Goal: Task Accomplishment & Management: Use online tool/utility

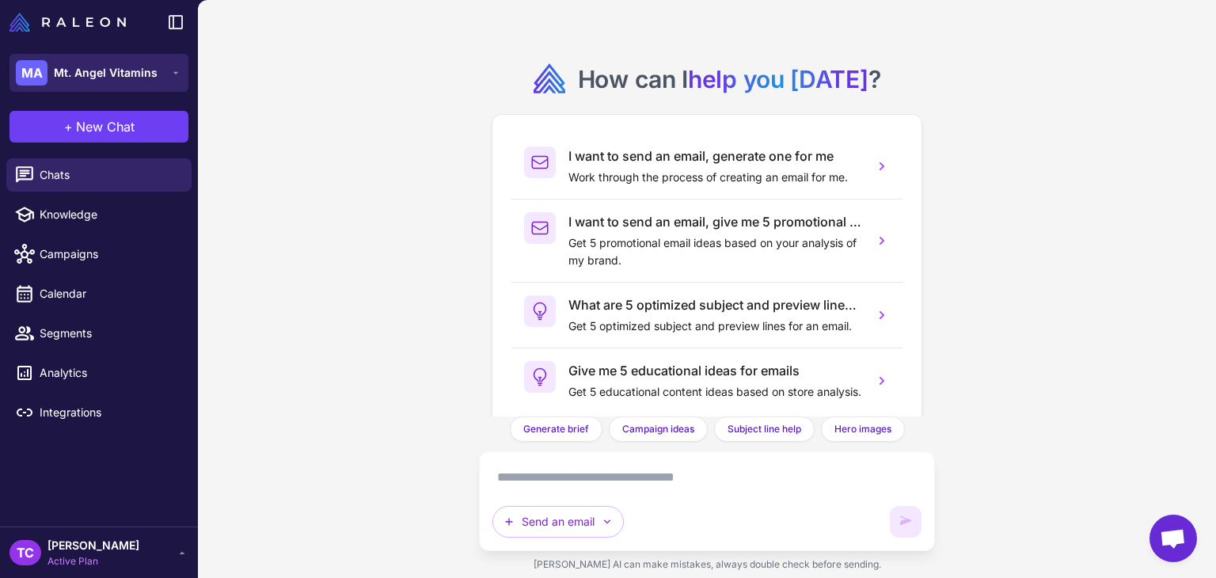
click at [166, 74] on button "MA Mt. Angel Vitamins" at bounding box center [99, 73] width 179 height 38
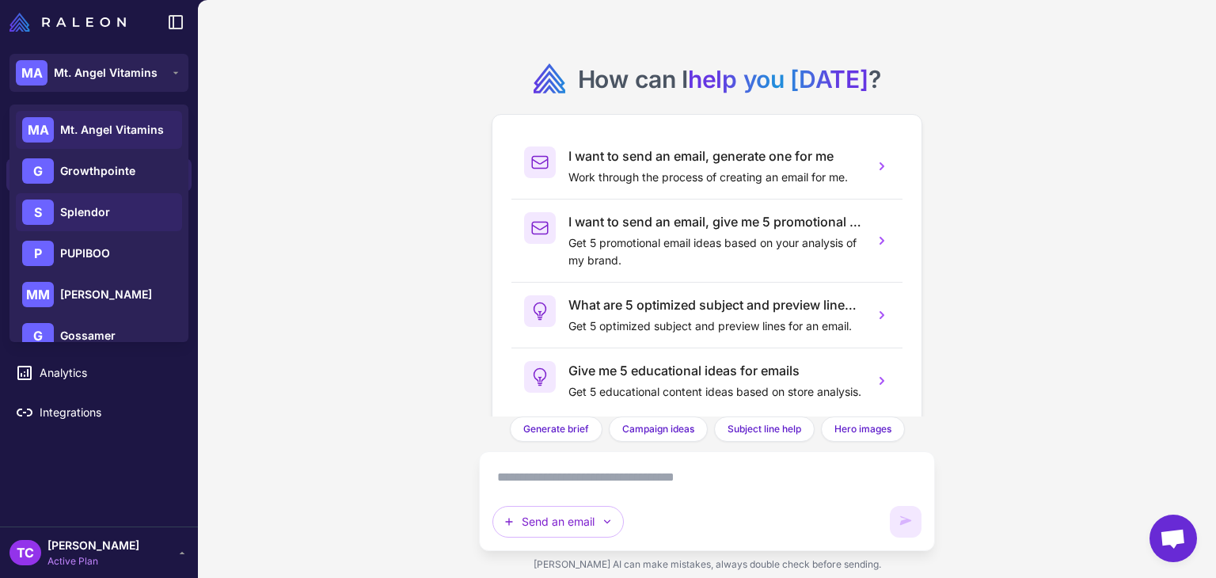
click at [116, 234] on div "S Splendor" at bounding box center [99, 253] width 166 height 38
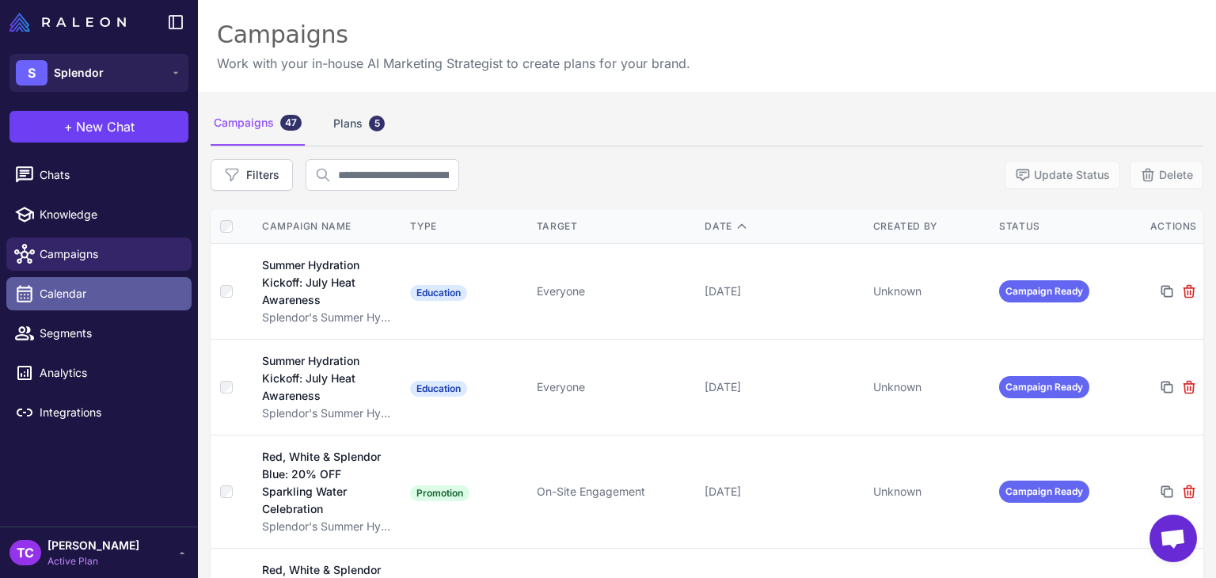
click at [74, 289] on span "Calendar" at bounding box center [109, 293] width 139 height 17
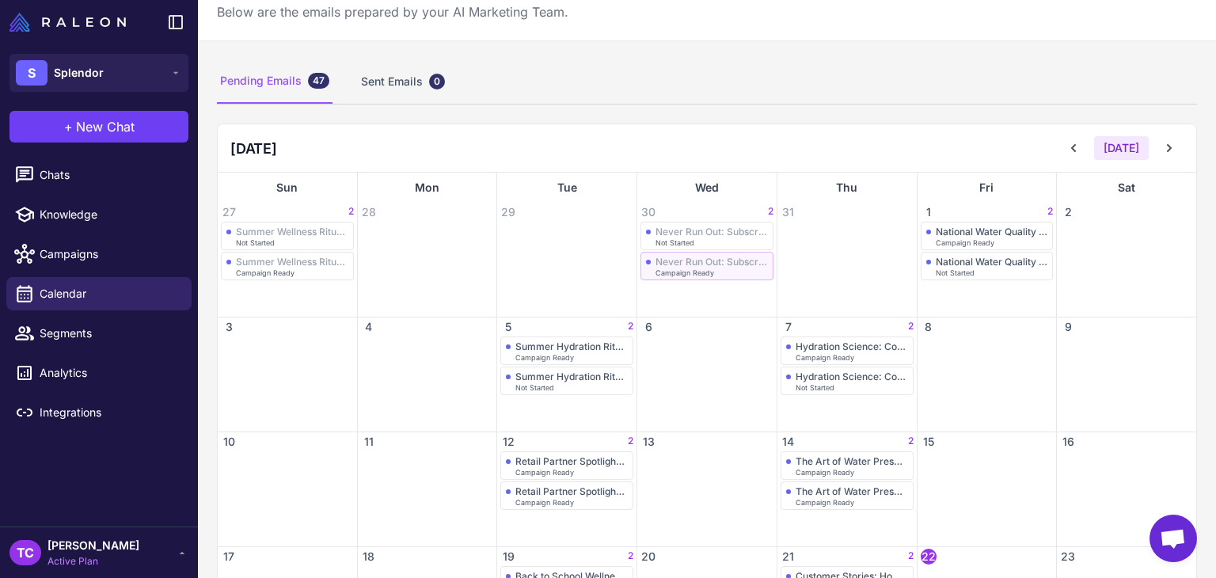
scroll to position [79, 0]
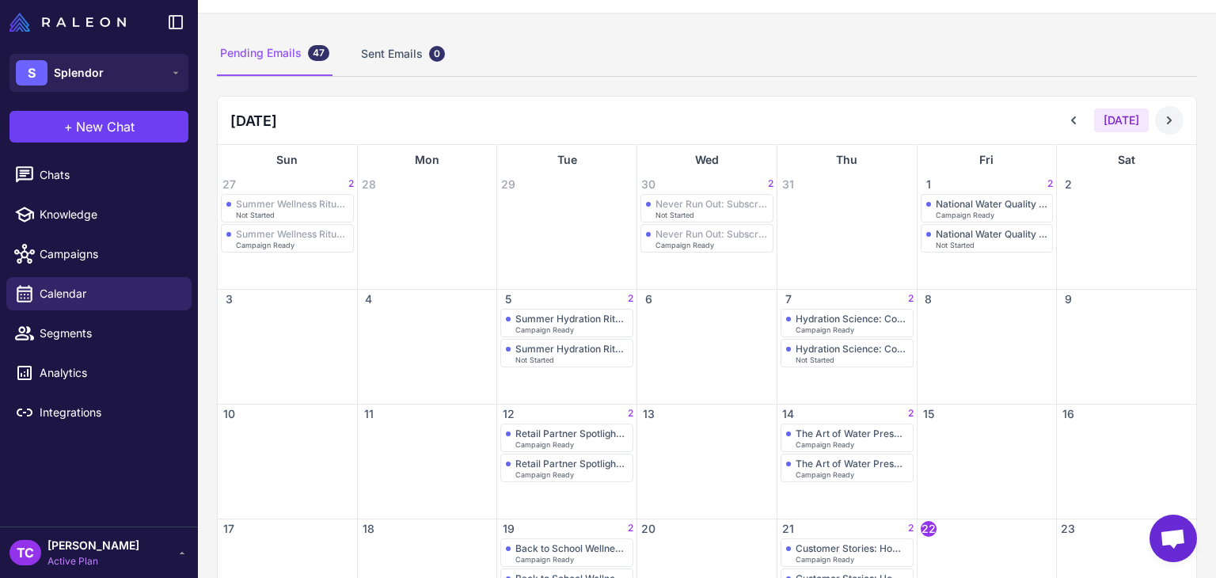
click at [1162, 120] on icon at bounding box center [1170, 120] width 16 height 16
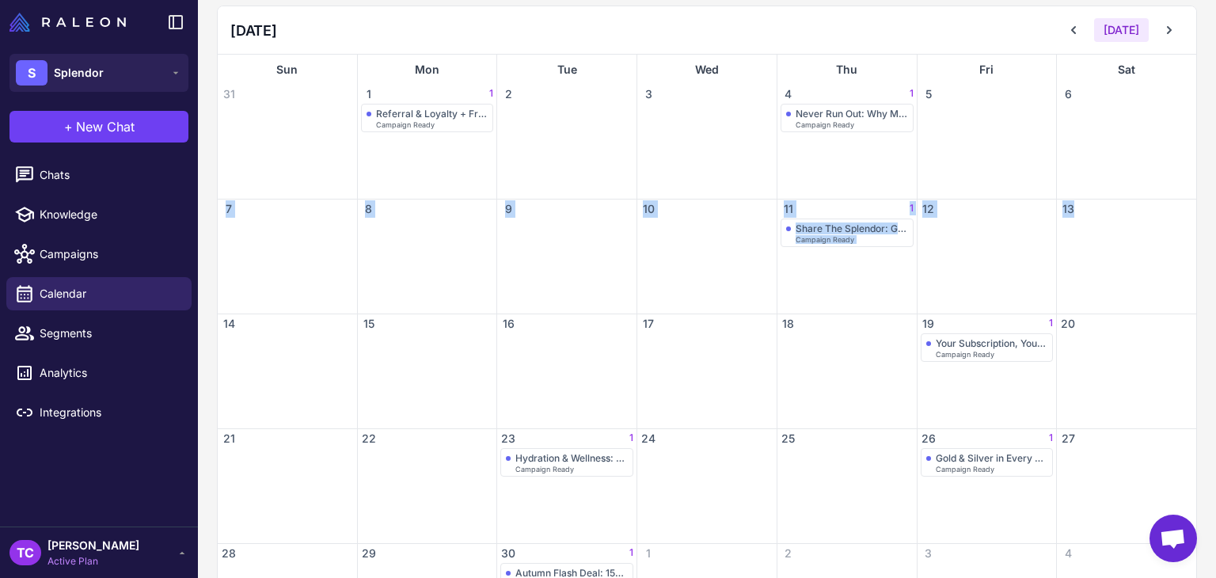
scroll to position [192, 0]
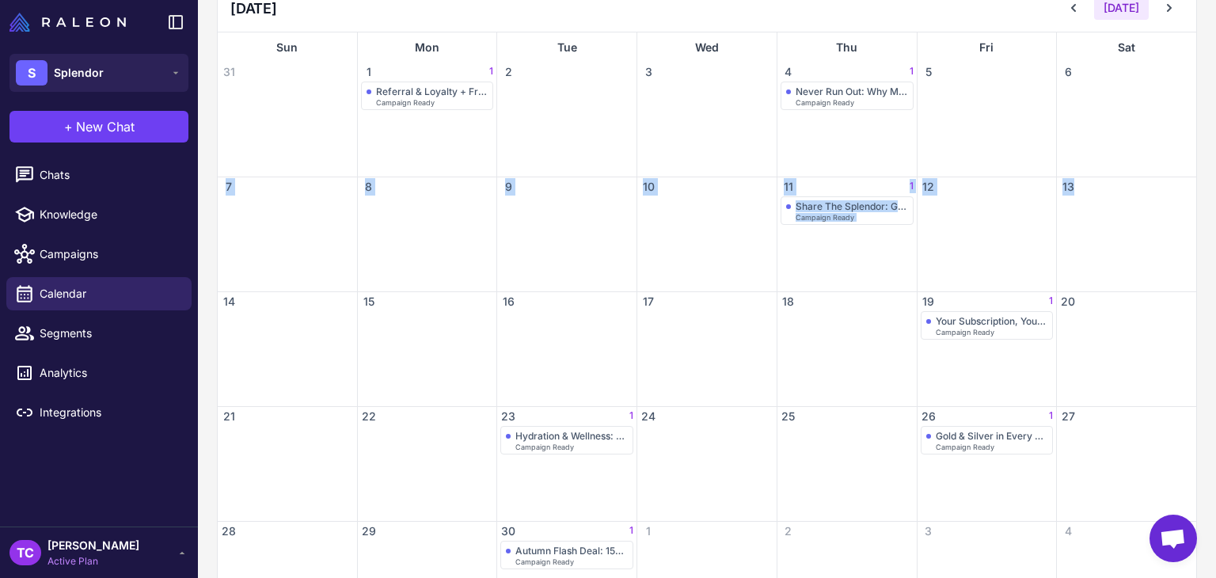
drag, startPoint x: 1215, startPoint y: 163, endPoint x: 1210, endPoint y: 216, distance: 53.3
click at [1210, 216] on content "Email Calendar Below are the emails prepared by your AI Marketing Team. Pending…" at bounding box center [707, 289] width 1018 height 578
click at [1191, 214] on div "Pending Emails 47 Sent Emails 0 September 2025 Today Sun Mon Tue Wed Thu Fri Sa…" at bounding box center [707, 277] width 1018 height 755
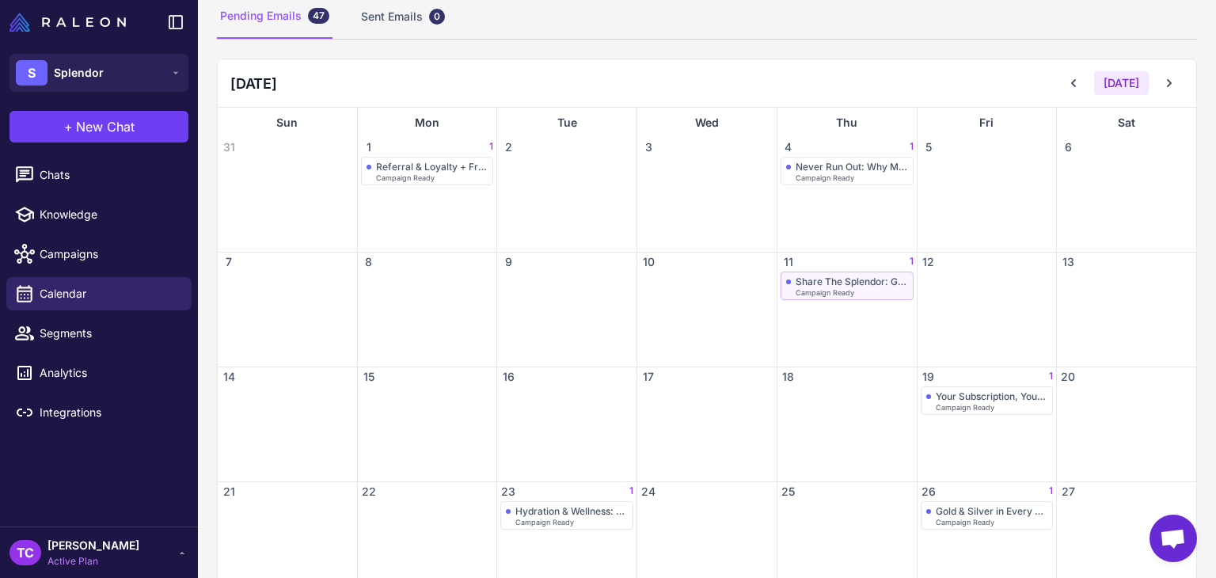
scroll to position [0, 0]
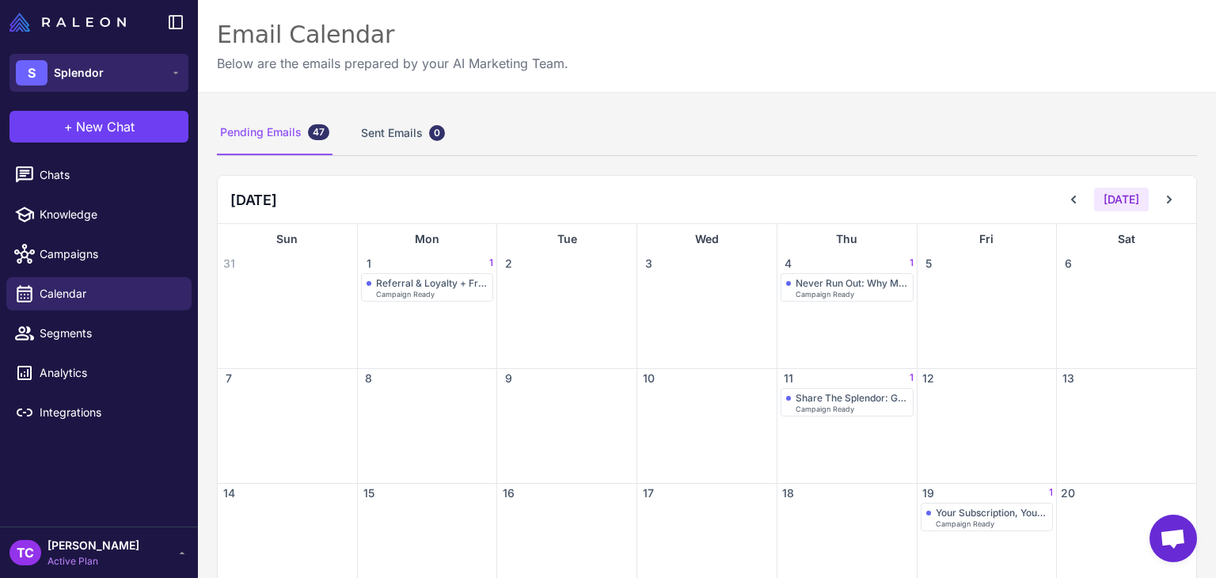
click at [72, 67] on span "Splendor" at bounding box center [79, 72] width 50 height 17
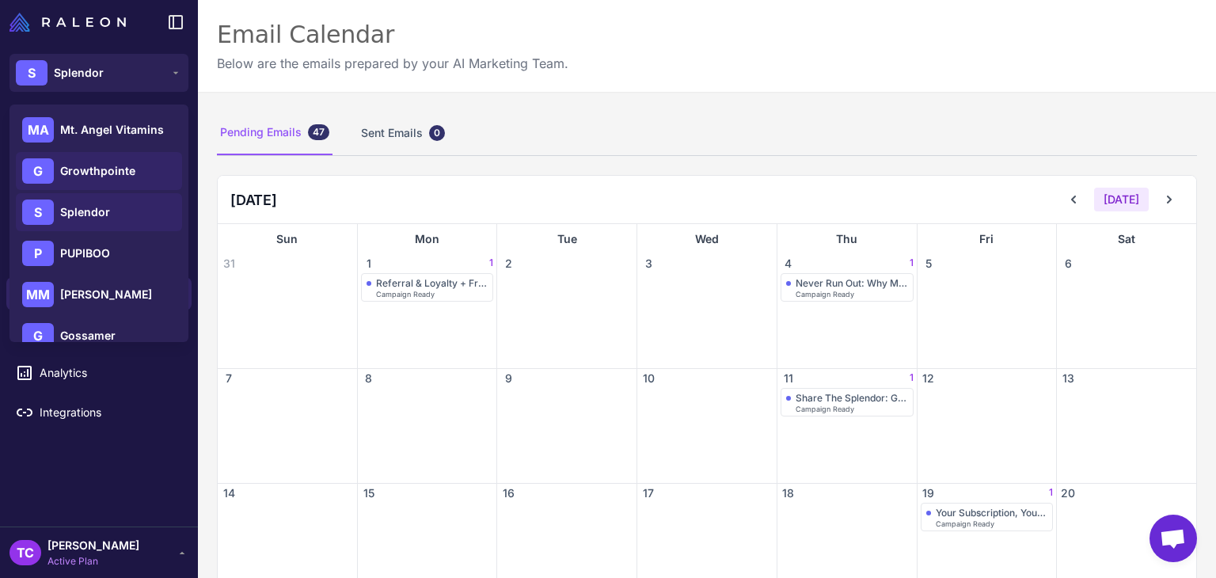
click at [128, 179] on span "Growthpointe" at bounding box center [97, 170] width 75 height 17
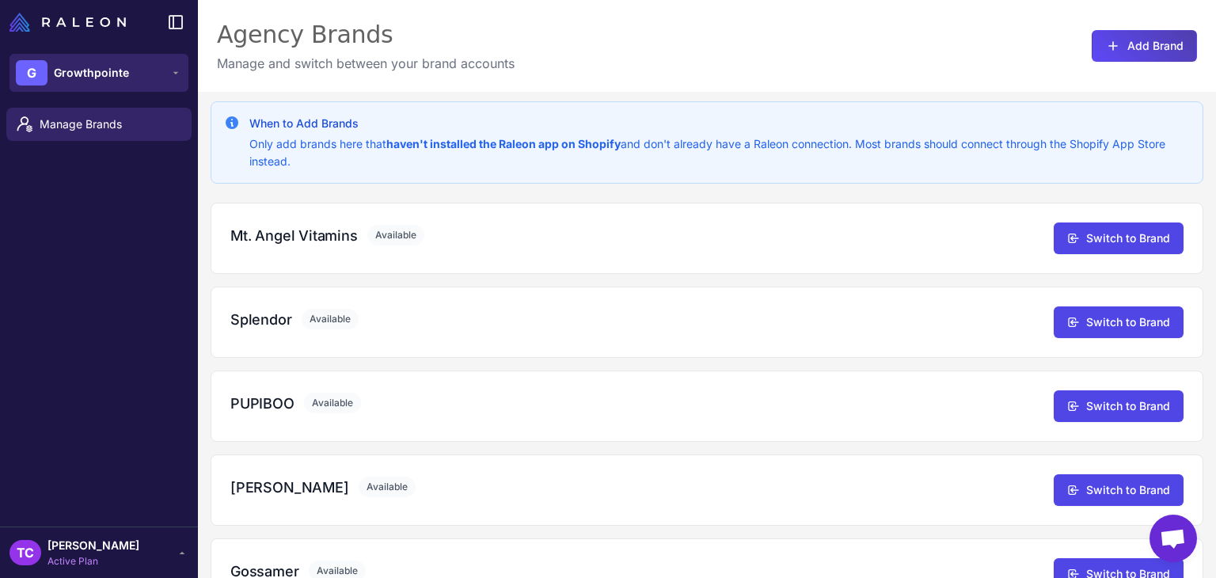
click at [142, 80] on button "G Growthpointe" at bounding box center [99, 73] width 179 height 38
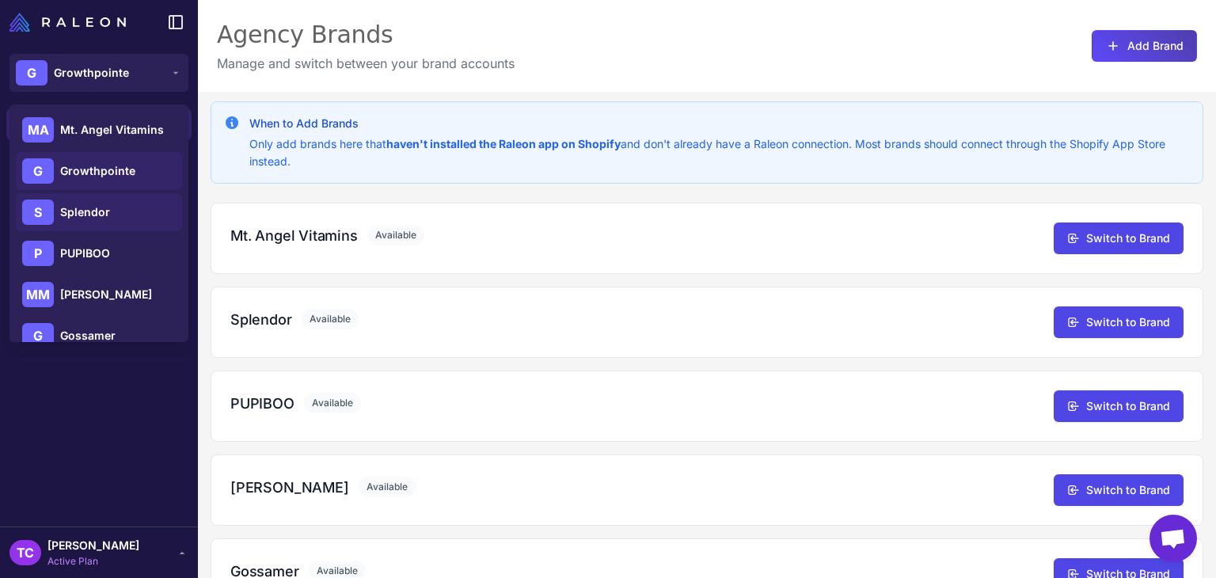
click at [92, 210] on span "Splendor" at bounding box center [85, 211] width 50 height 17
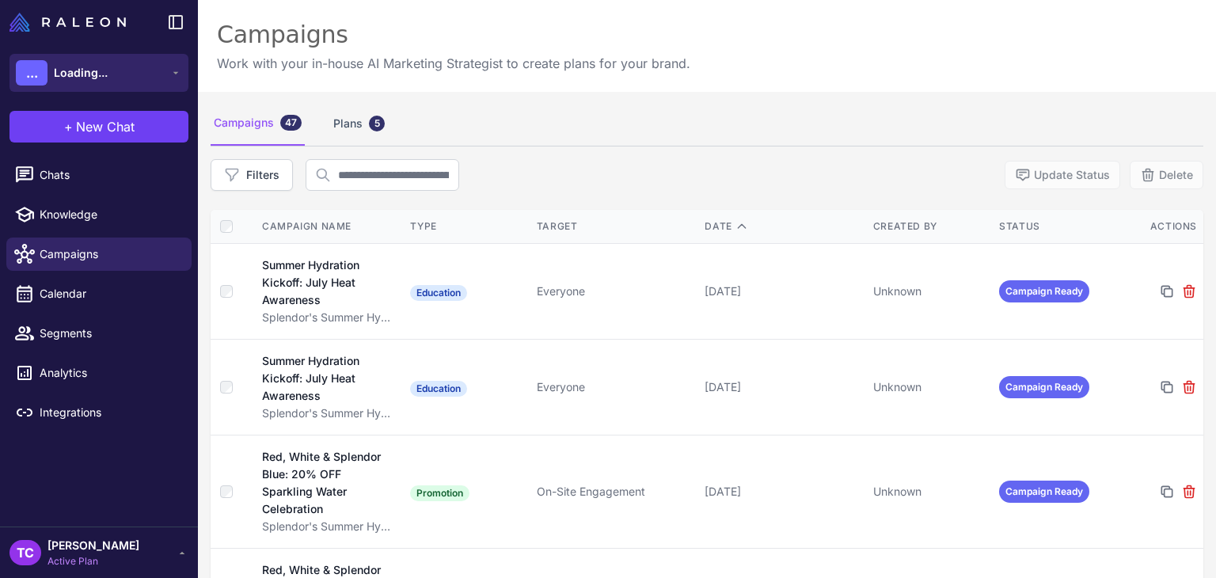
click at [155, 70] on button "... Loading..." at bounding box center [99, 73] width 179 height 38
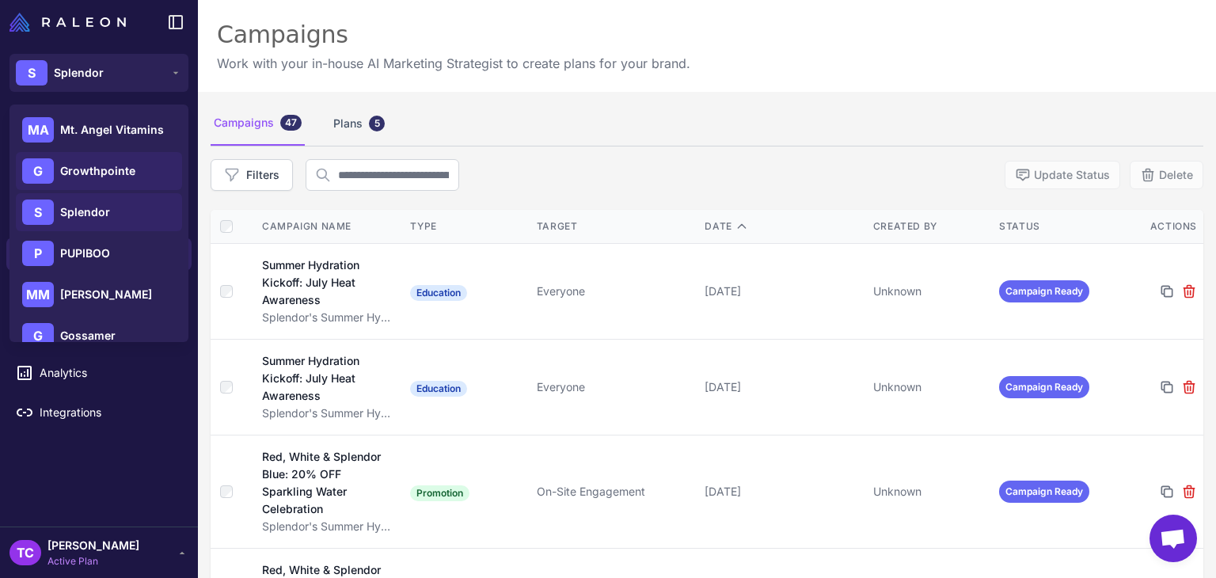
click at [105, 176] on span "Growthpointe" at bounding box center [97, 170] width 75 height 17
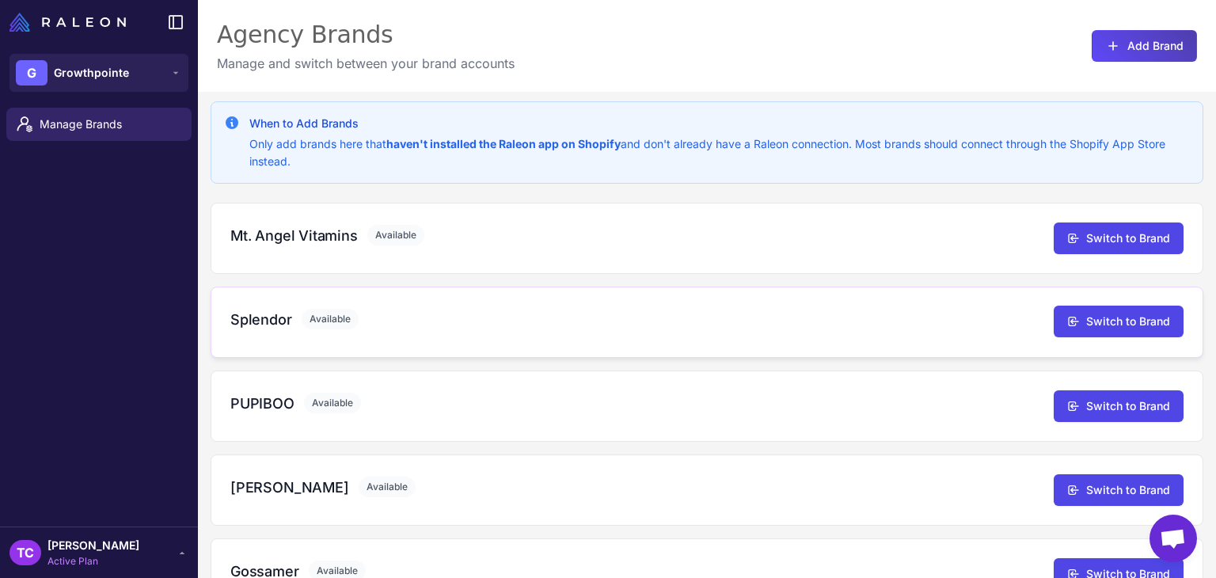
click at [1068, 337] on div "Splendor Available Switch to Brand" at bounding box center [707, 322] width 993 height 71
click at [1072, 321] on button "Switch to Brand" at bounding box center [1119, 322] width 130 height 32
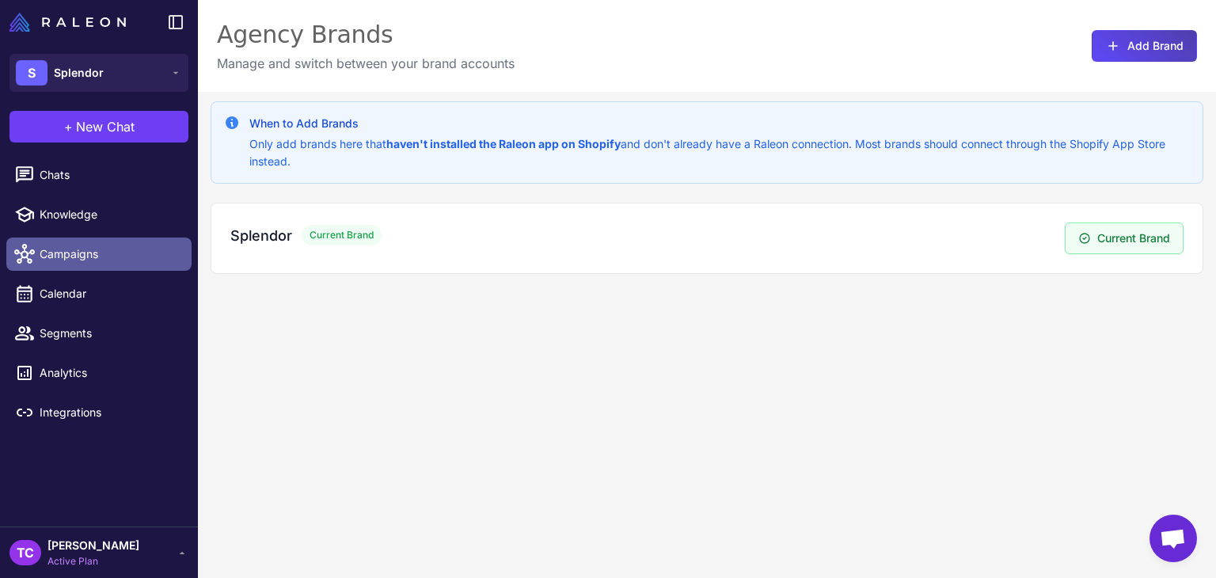
click at [71, 253] on span "Campaigns" at bounding box center [109, 253] width 139 height 17
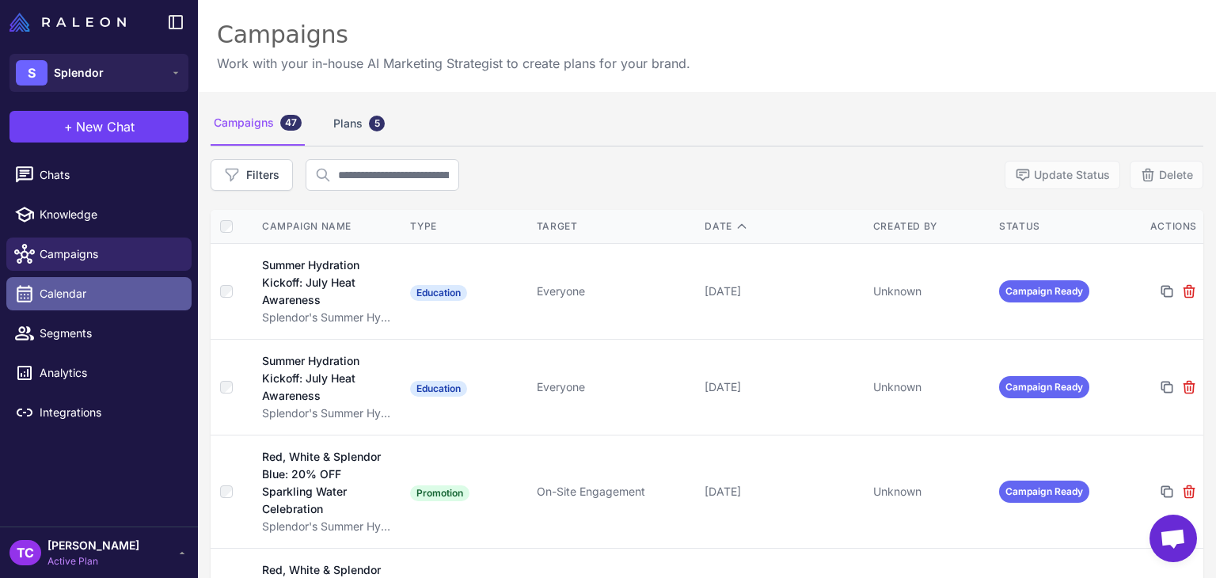
click at [75, 289] on span "Calendar" at bounding box center [109, 293] width 139 height 17
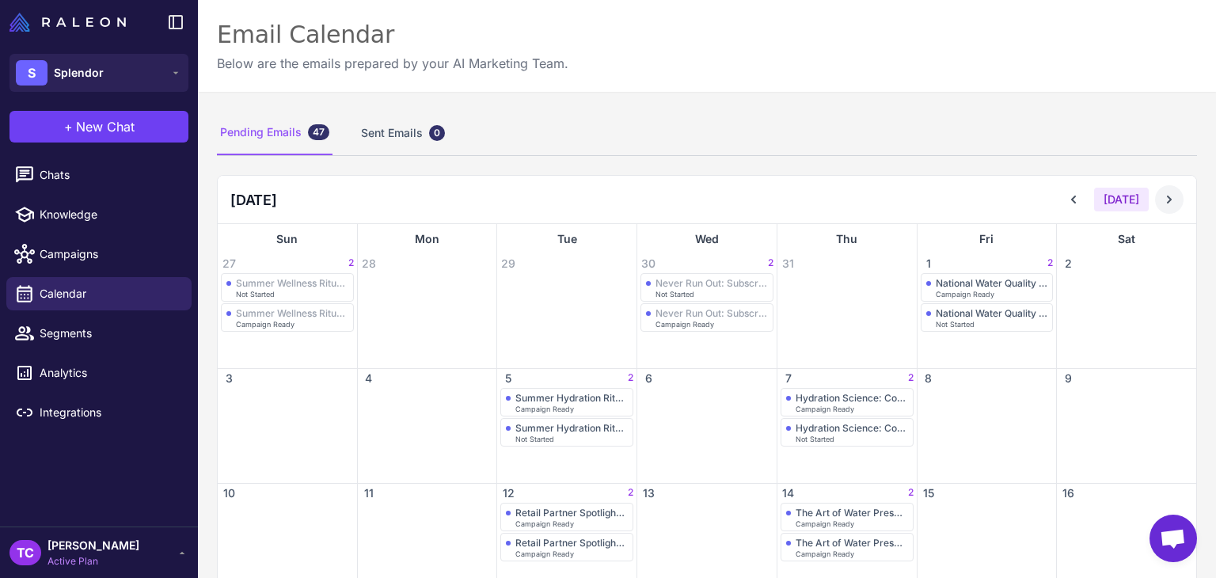
click at [1162, 197] on icon at bounding box center [1170, 200] width 16 height 16
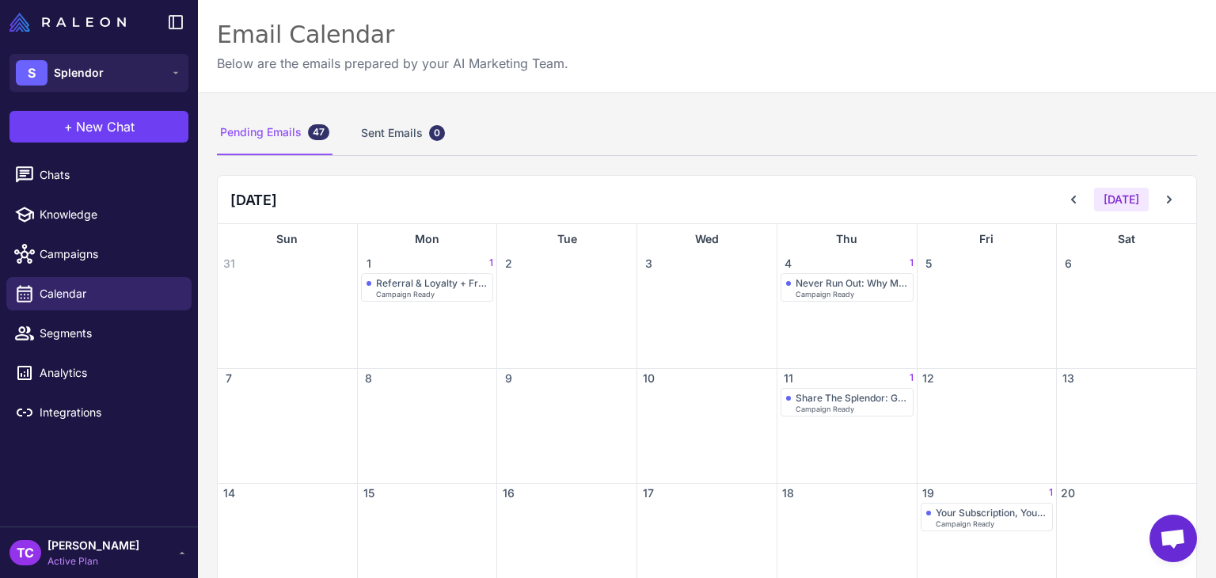
click at [262, 74] on div "Email Calendar Below are the emails prepared by your AI Marketing Team." at bounding box center [707, 46] width 1018 height 92
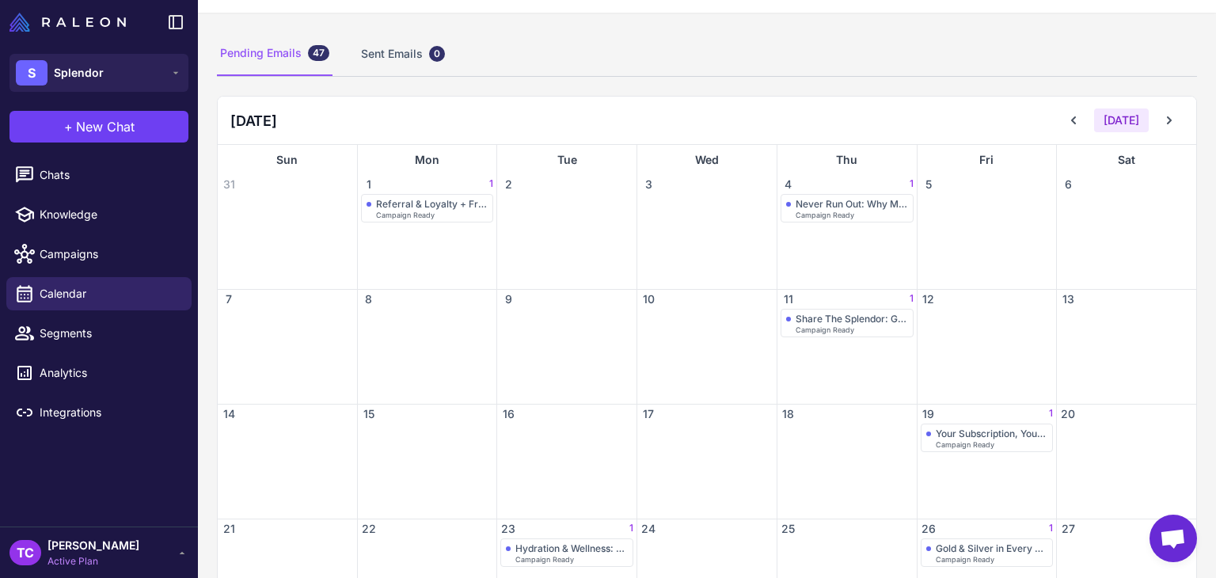
scroll to position [79, 0]
click at [1066, 120] on icon at bounding box center [1074, 120] width 16 height 16
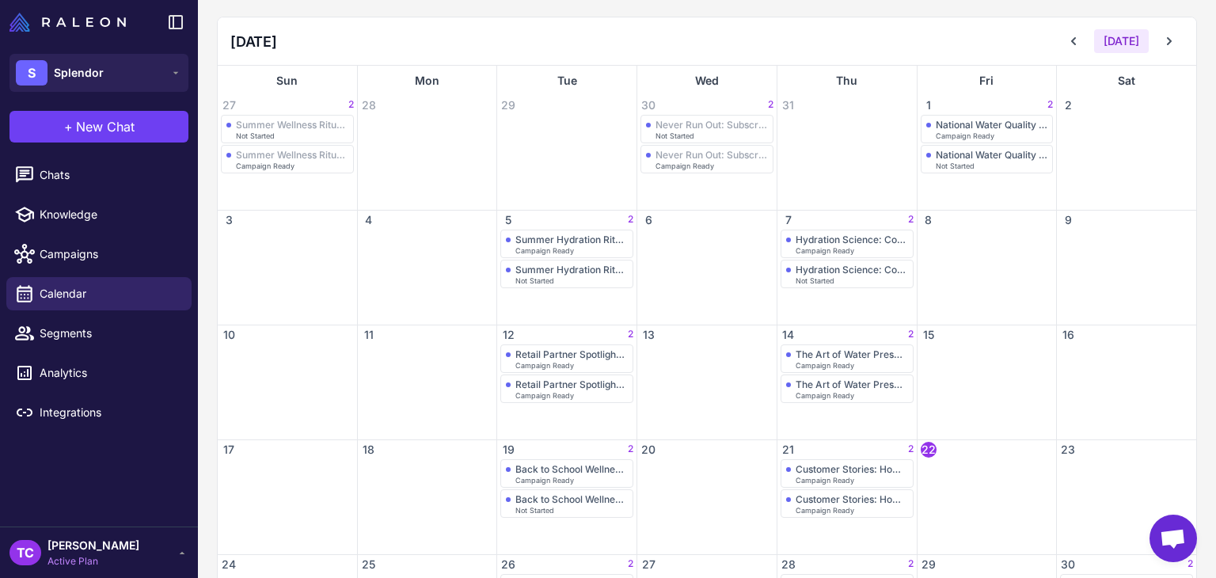
scroll to position [317, 0]
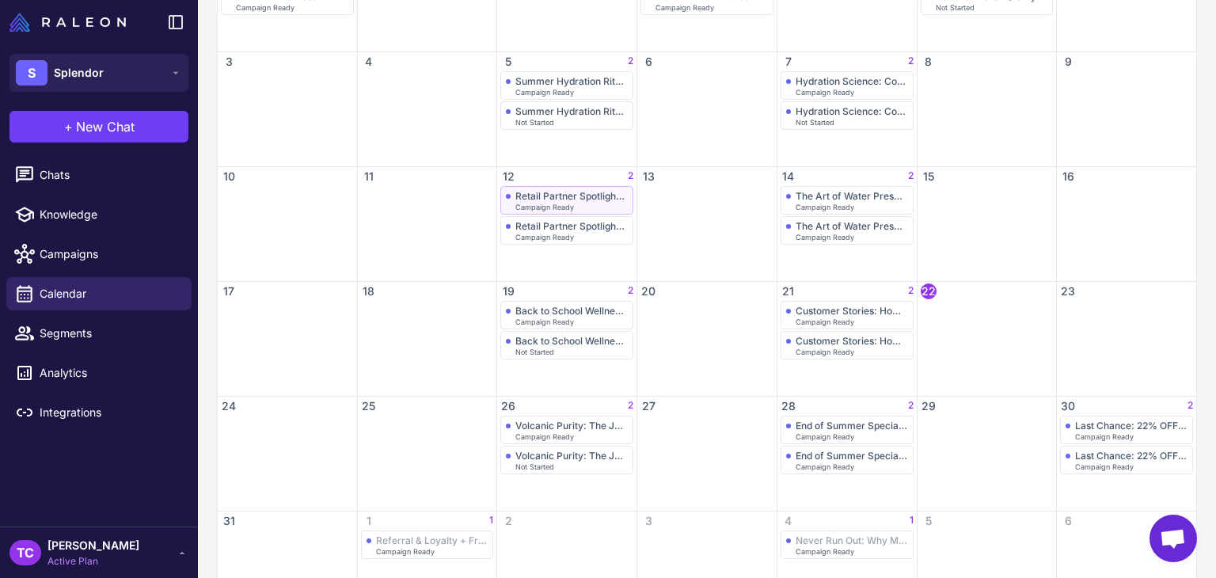
click at [566, 194] on div "Retail Partner Spotlight: Find Splendor Near You" at bounding box center [571, 196] width 112 height 12
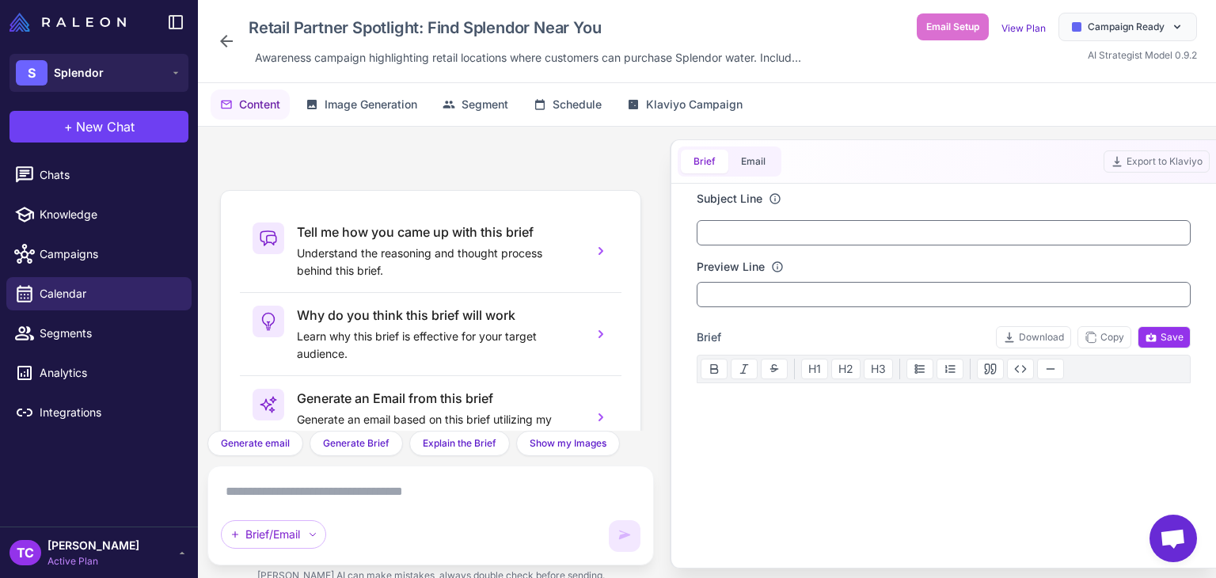
scroll to position [148, 0]
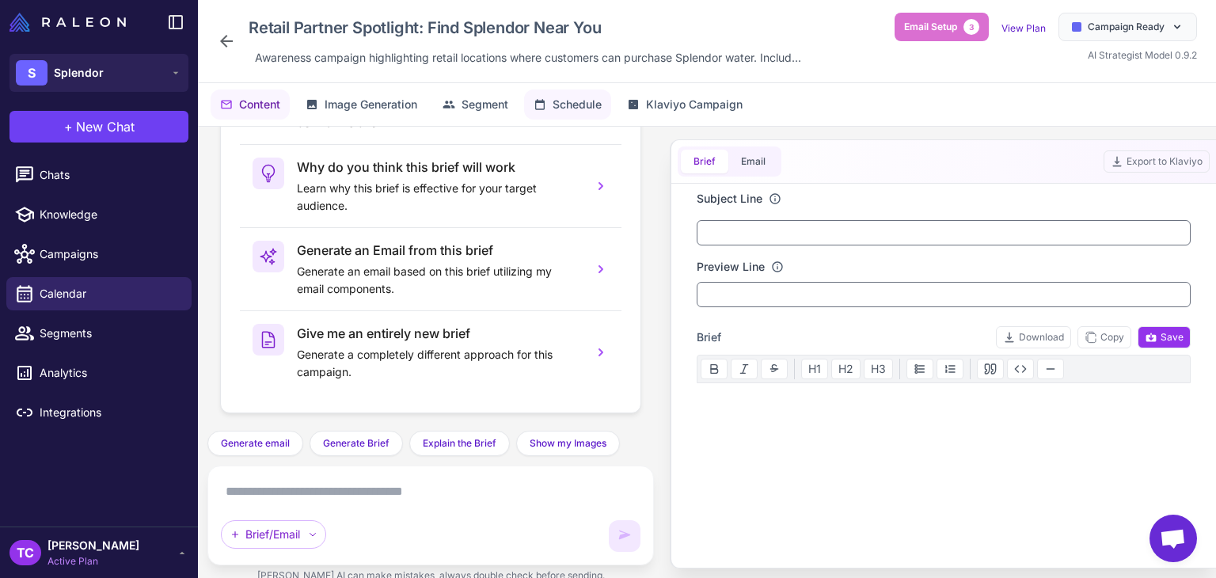
click at [554, 109] on button "Schedule" at bounding box center [567, 104] width 87 height 30
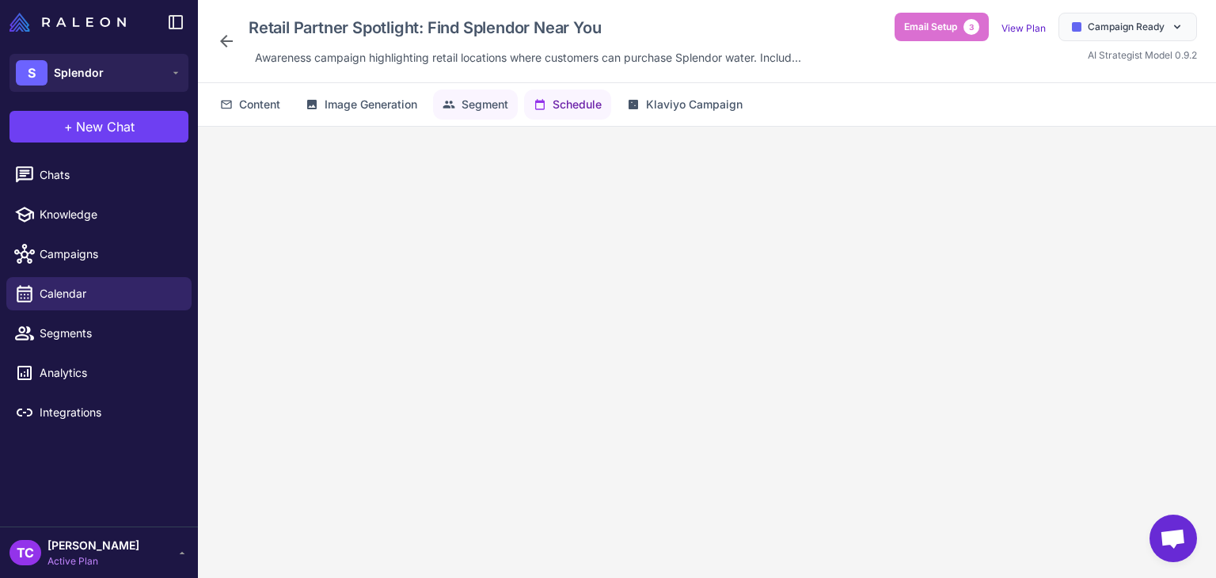
click at [482, 105] on span "Segment" at bounding box center [485, 104] width 47 height 17
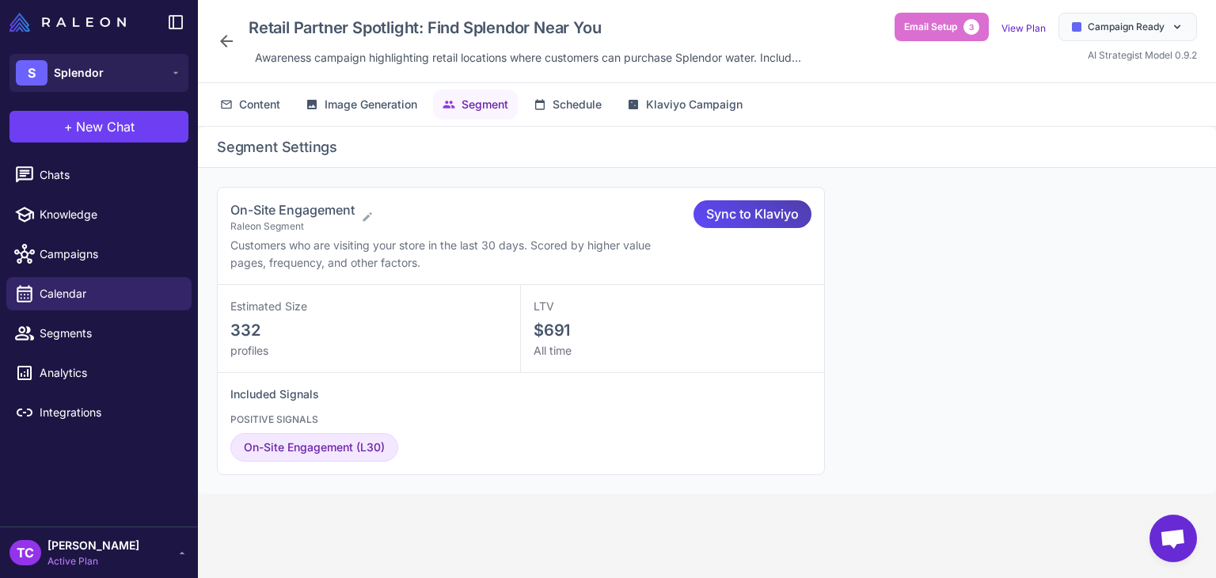
click at [234, 34] on icon at bounding box center [226, 41] width 19 height 19
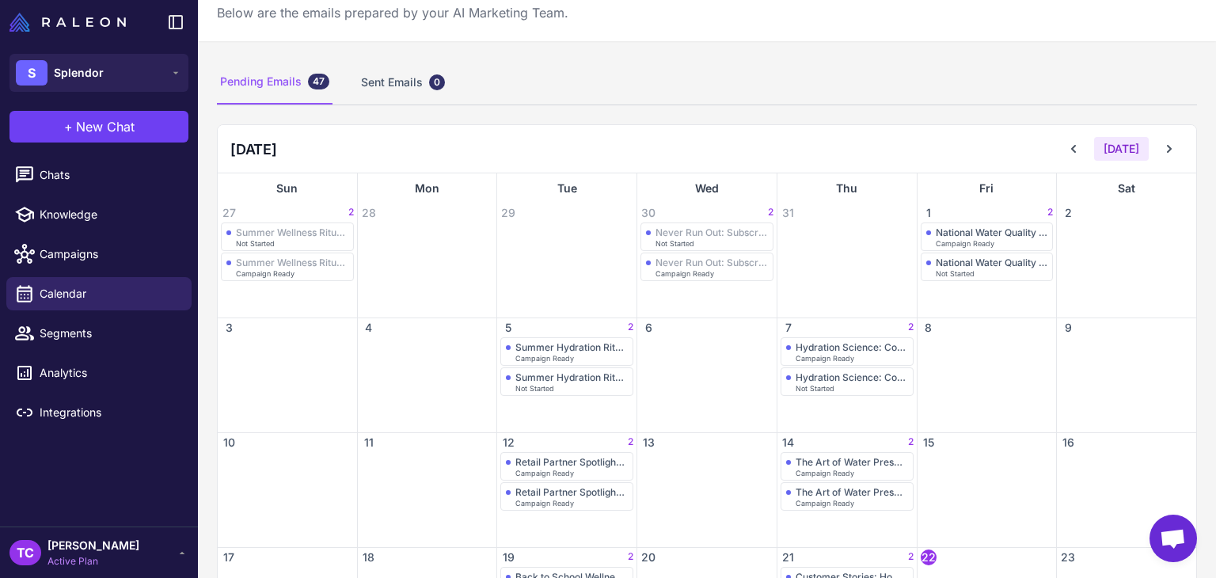
scroll to position [79, 0]
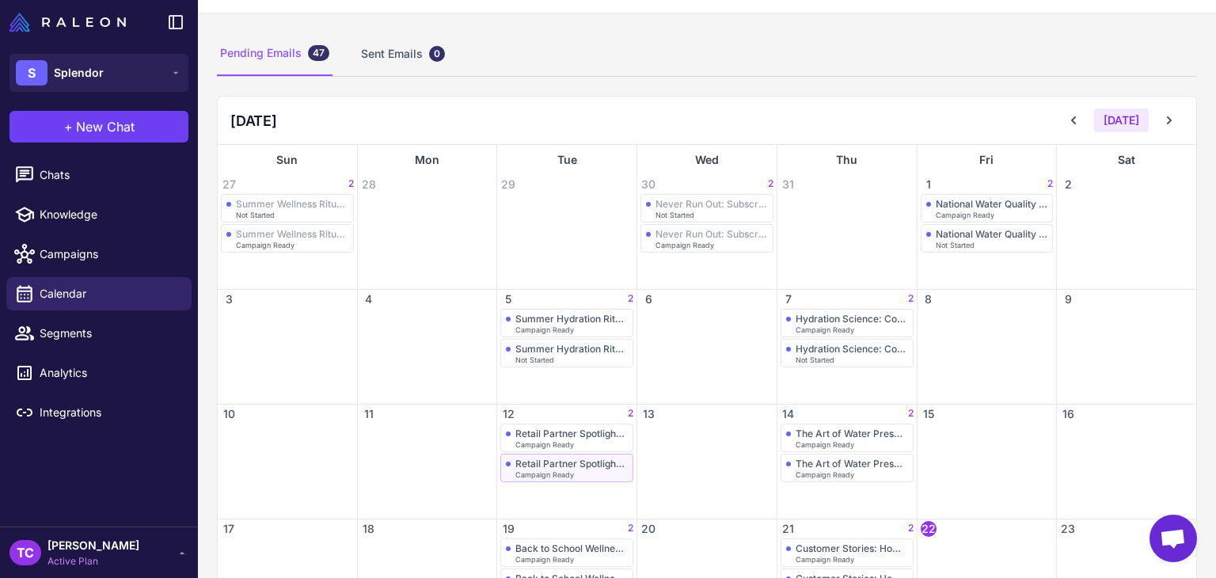
click at [542, 473] on span "Campaign Ready" at bounding box center [544, 474] width 59 height 7
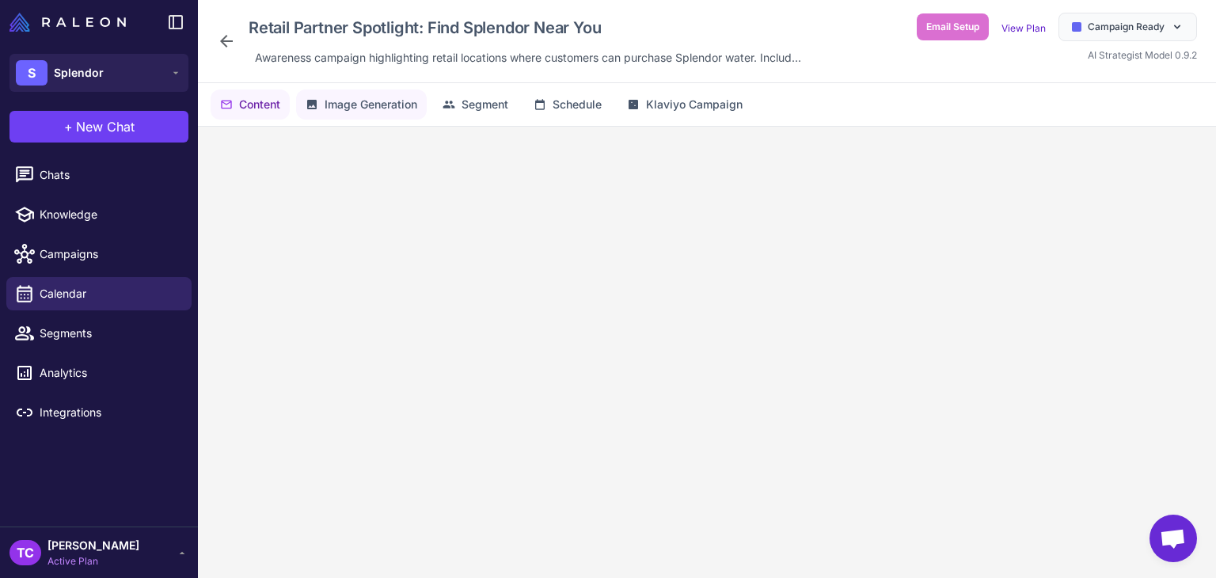
scroll to position [148, 0]
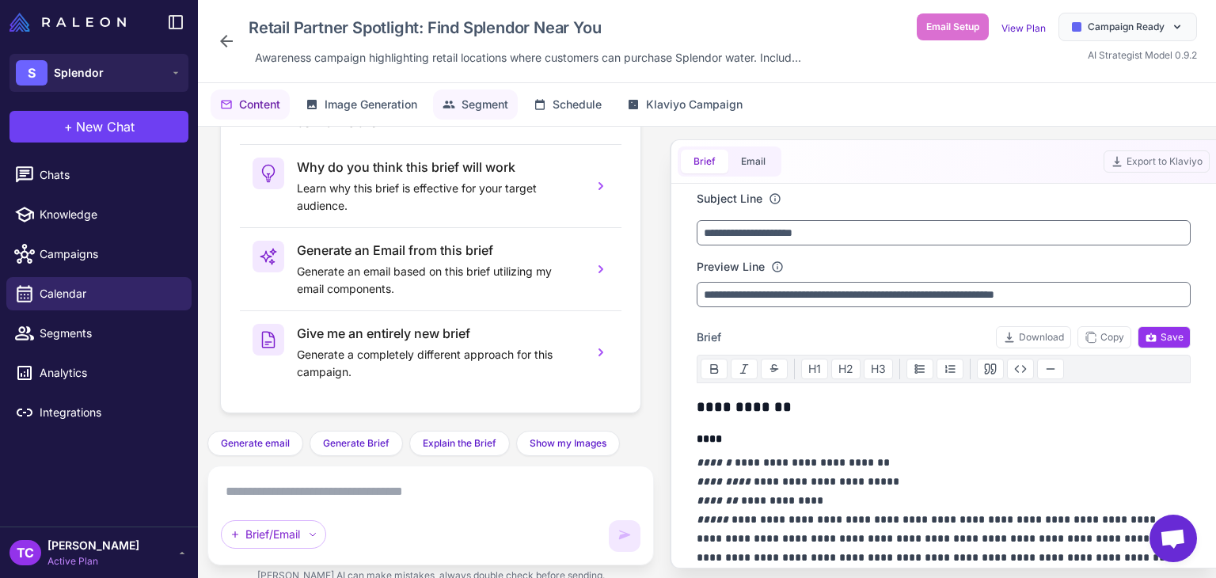
click at [478, 97] on span "Segment" at bounding box center [485, 104] width 47 height 17
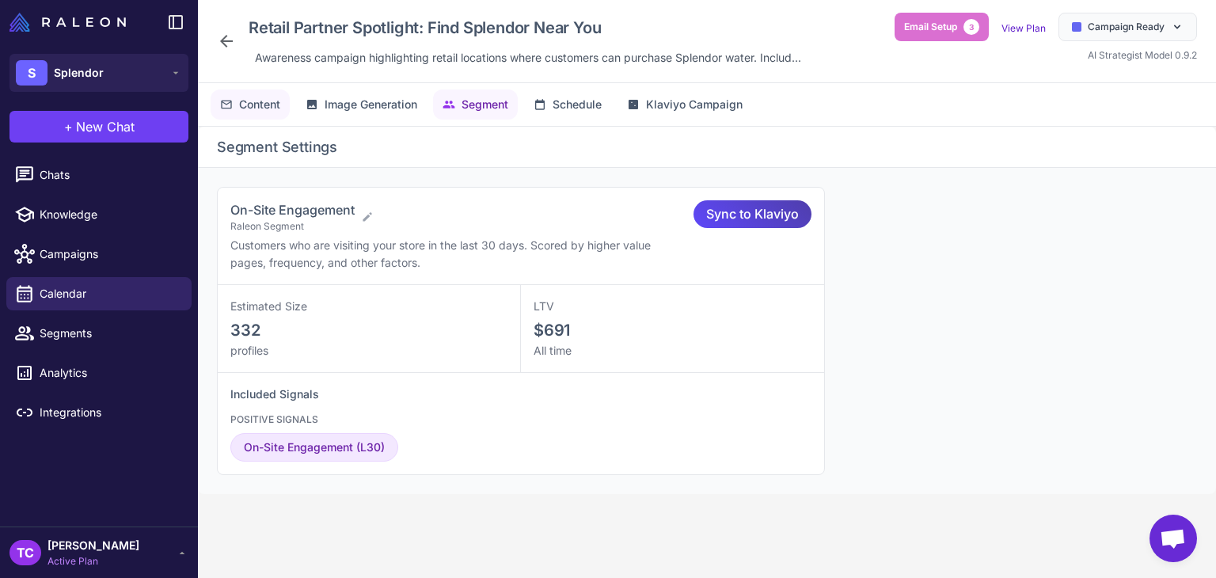
click at [260, 107] on span "Content" at bounding box center [259, 104] width 41 height 17
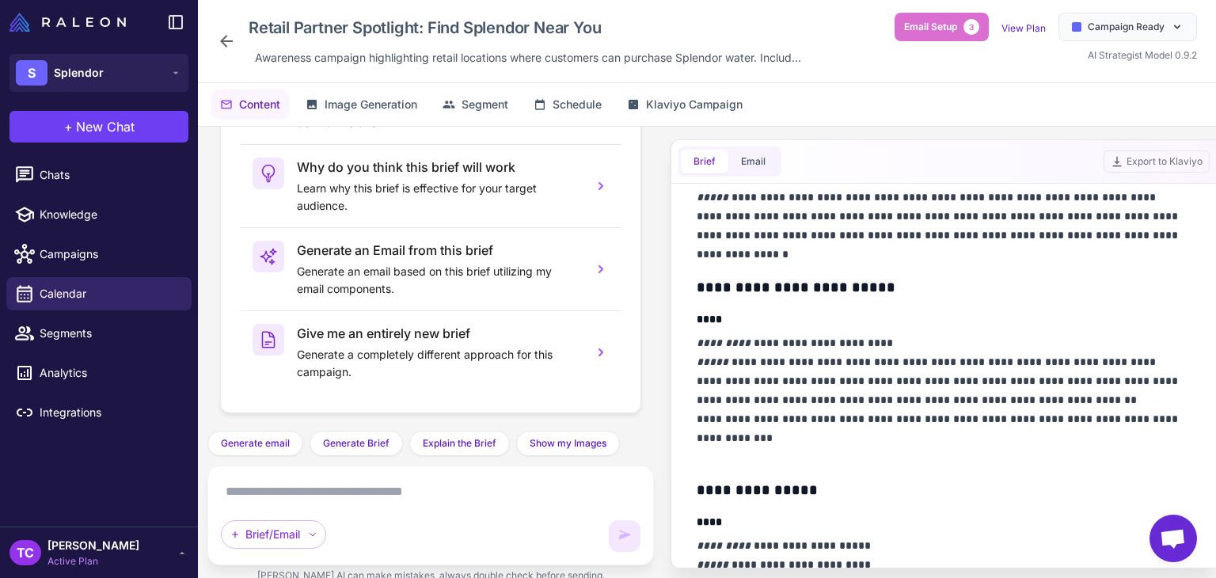
scroll to position [554, 0]
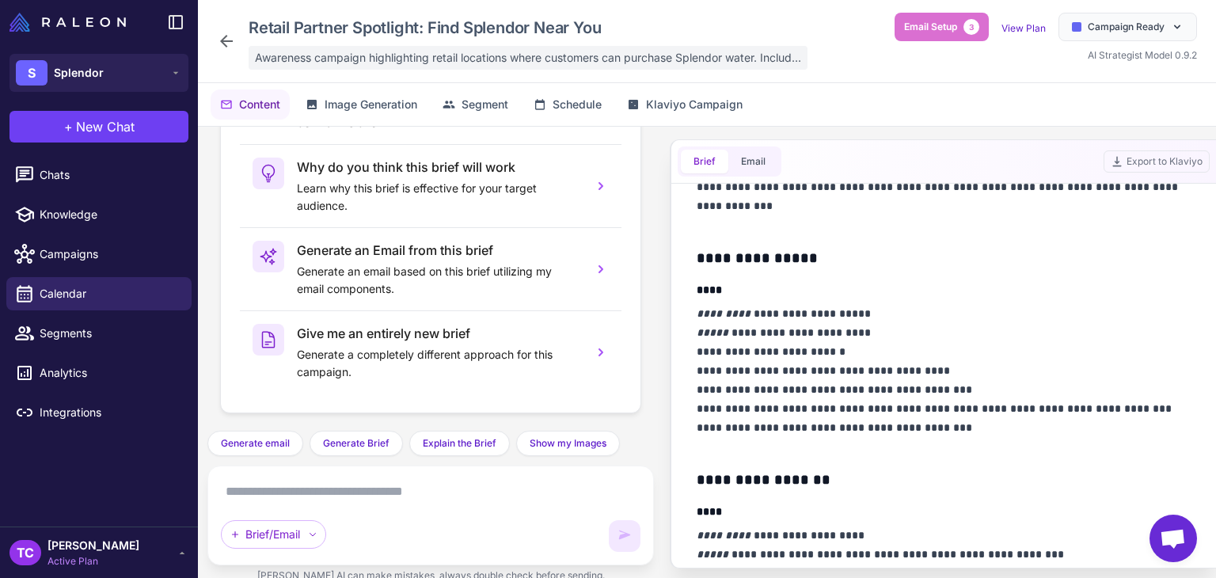
click at [287, 54] on span "Awareness campaign highlighting retail locations where customers can purchase S…" at bounding box center [528, 57] width 546 height 17
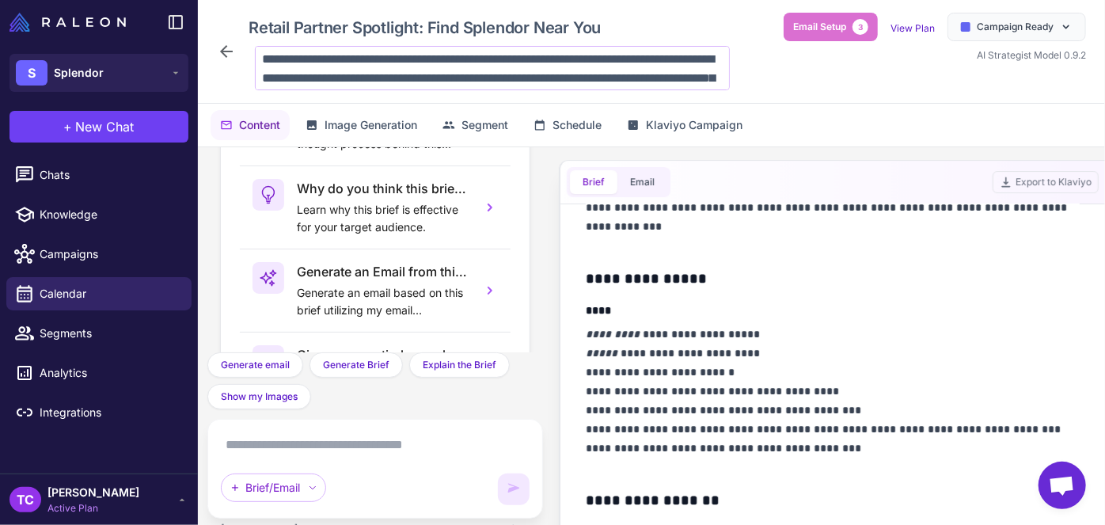
click at [388, 64] on textarea "**********" at bounding box center [492, 68] width 475 height 44
click at [540, 81] on textarea "**********" at bounding box center [492, 68] width 475 height 44
click at [286, 70] on textarea "**********" at bounding box center [492, 68] width 475 height 44
click at [433, 70] on textarea "**********" at bounding box center [492, 68] width 475 height 44
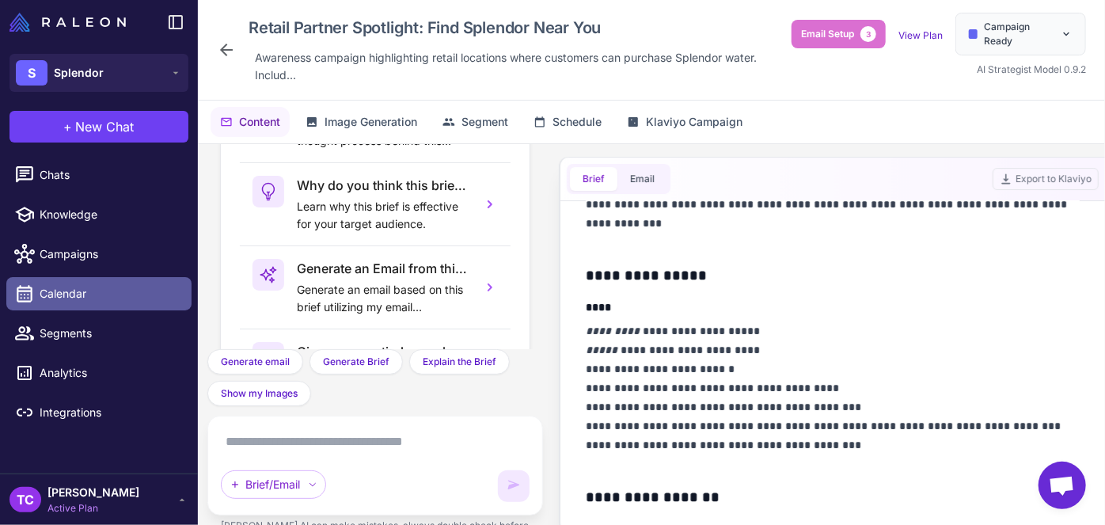
click at [116, 290] on span "Calendar" at bounding box center [109, 293] width 139 height 17
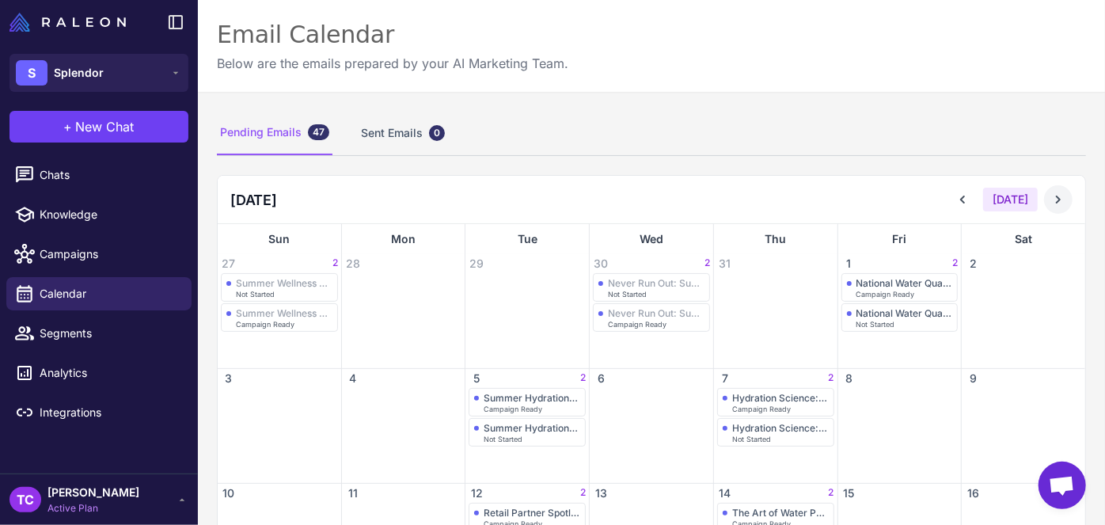
click at [1046, 188] on button at bounding box center [1058, 199] width 29 height 29
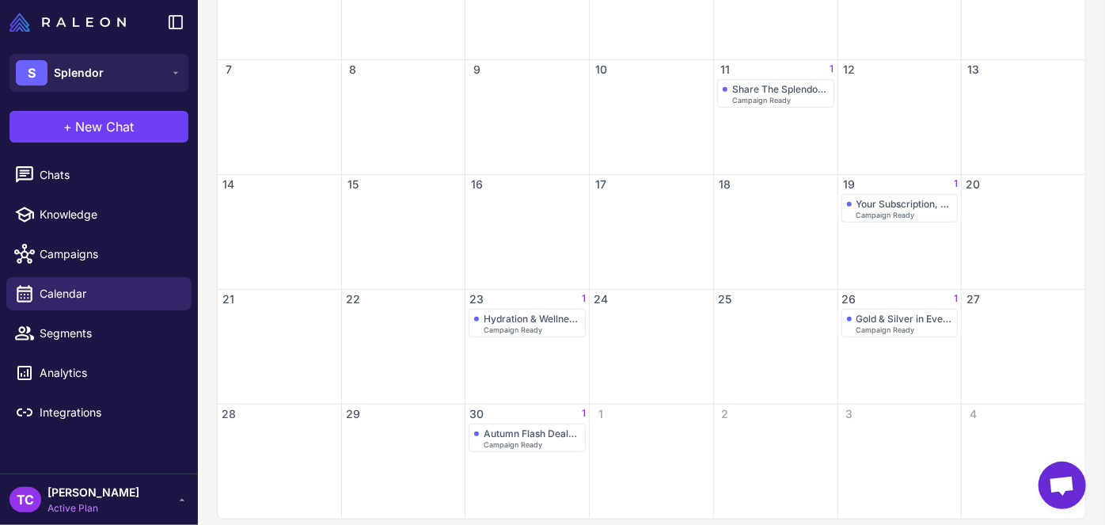
scroll to position [321, 0]
